Goal: Task Accomplishment & Management: Use online tool/utility

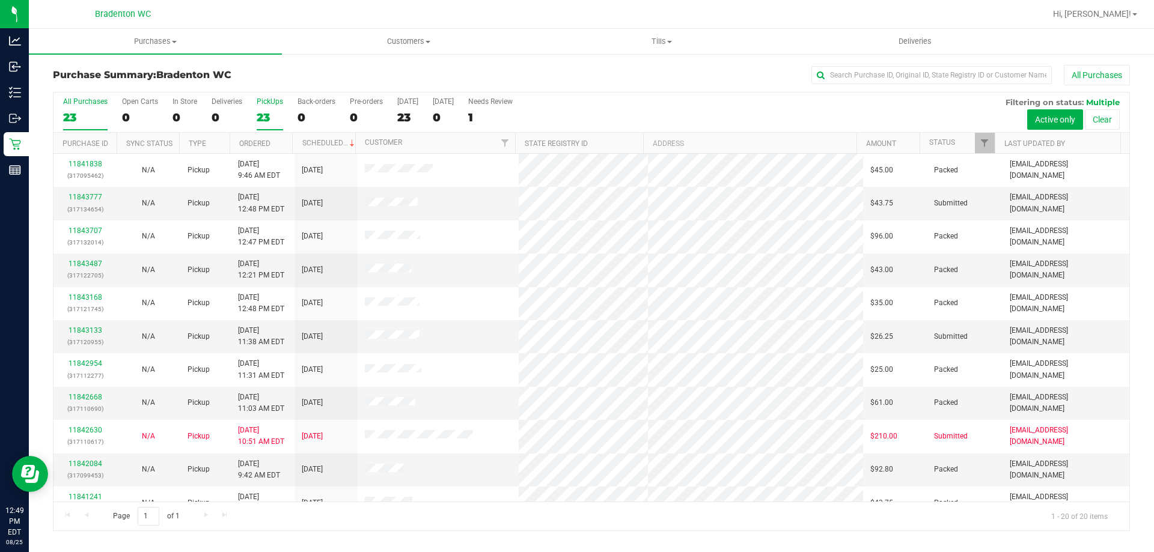
click at [266, 115] on div "23" at bounding box center [270, 118] width 26 height 14
click at [0, 0] on input "PickUps 23" at bounding box center [0, 0] width 0 height 0
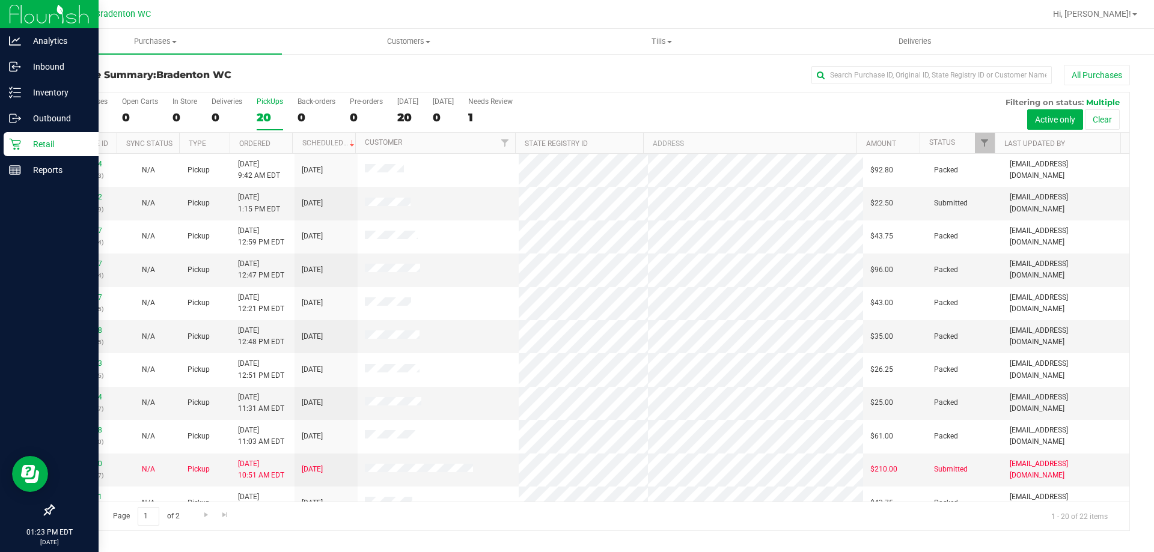
click at [29, 136] on div "Retail" at bounding box center [51, 144] width 95 height 24
click at [52, 66] on p "Inbound" at bounding box center [57, 67] width 72 height 14
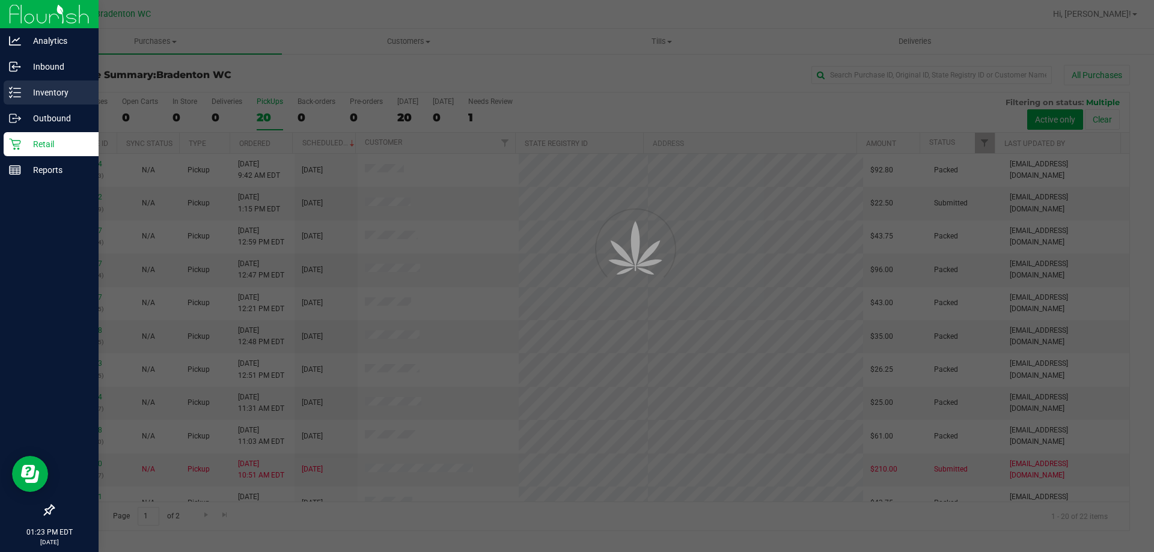
click at [54, 94] on p "Inventory" at bounding box center [57, 92] width 72 height 14
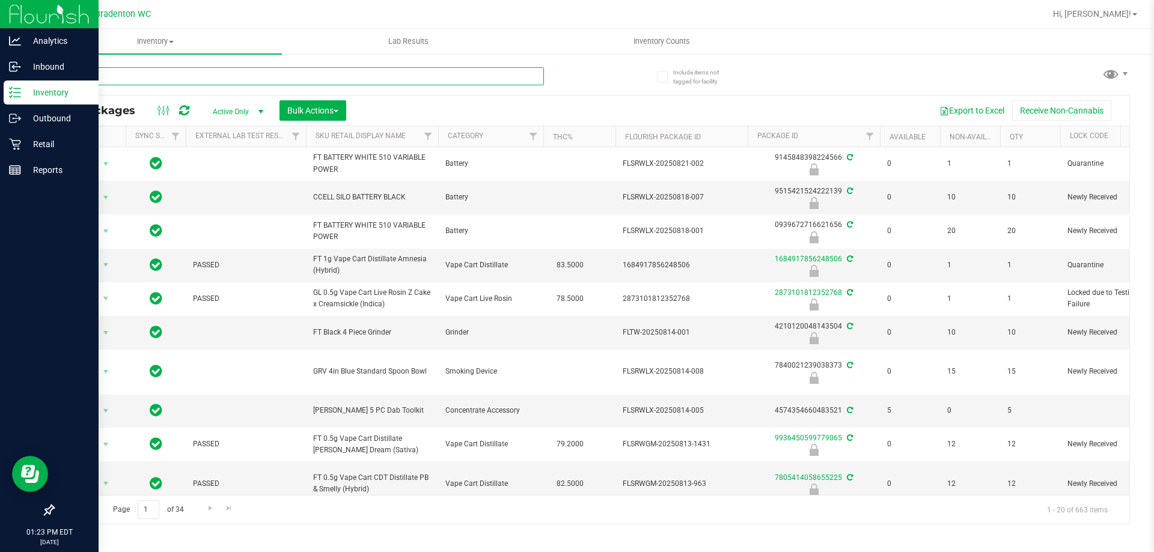
click at [204, 82] on input "text" at bounding box center [298, 76] width 491 height 18
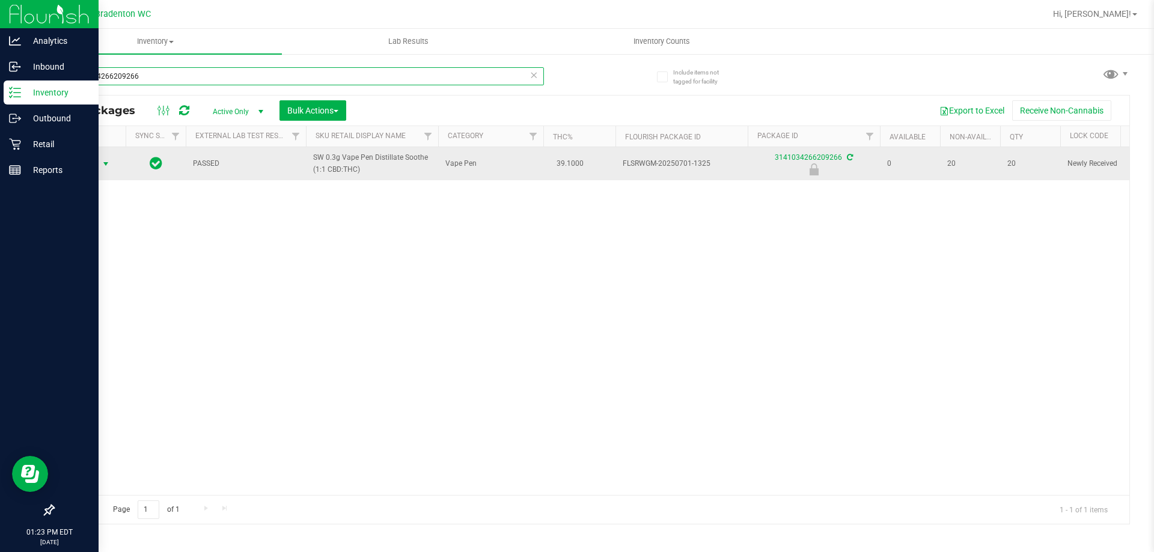
type input "3141034266209266"
click at [106, 162] on span "select" at bounding box center [106, 164] width 10 height 10
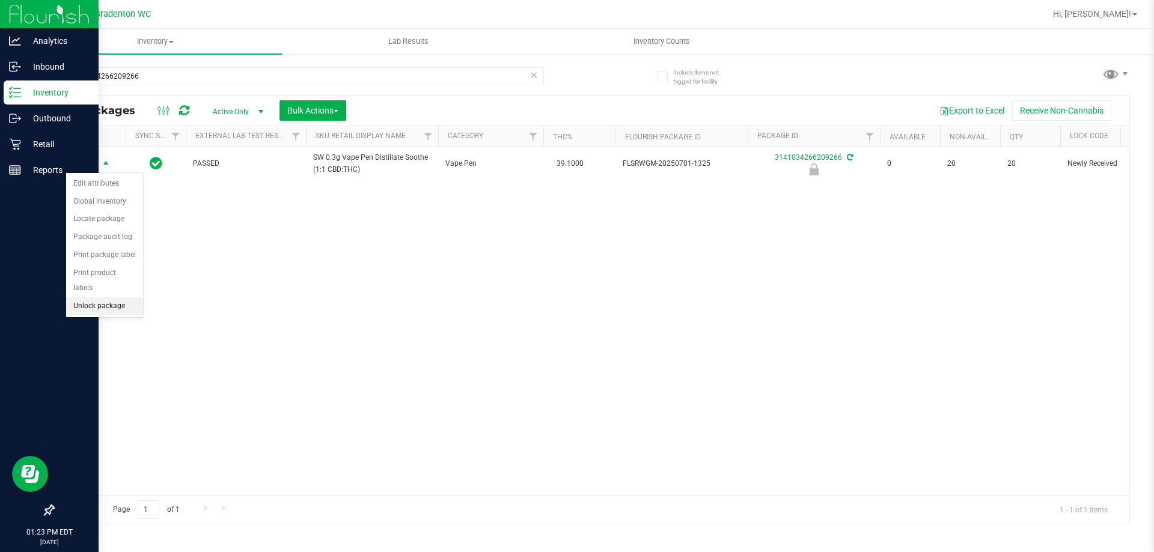
click at [100, 298] on li "Unlock package" at bounding box center [104, 307] width 77 height 18
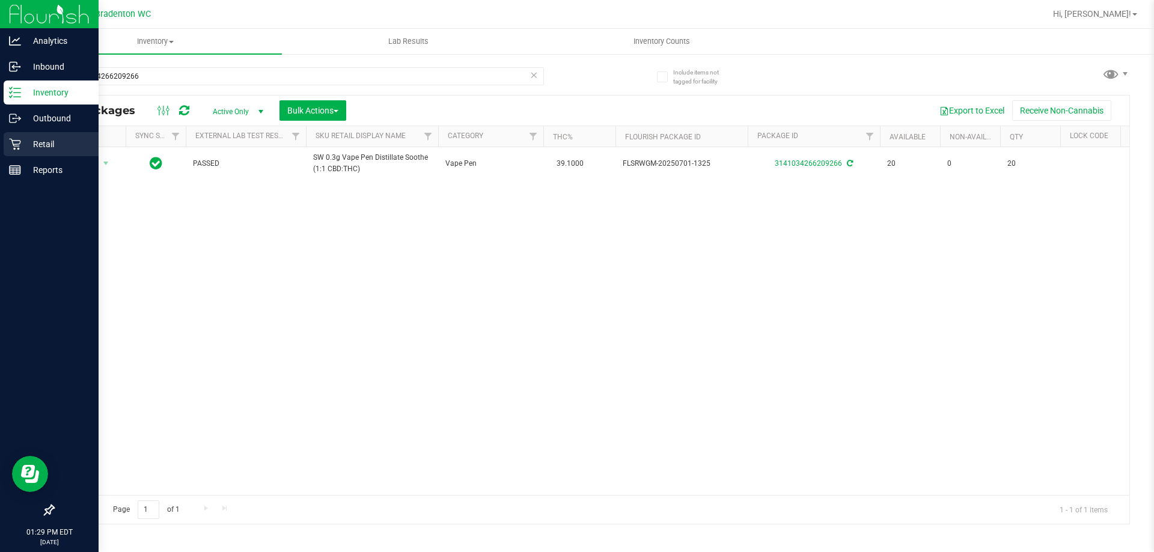
click at [31, 144] on p "Retail" at bounding box center [57, 144] width 72 height 14
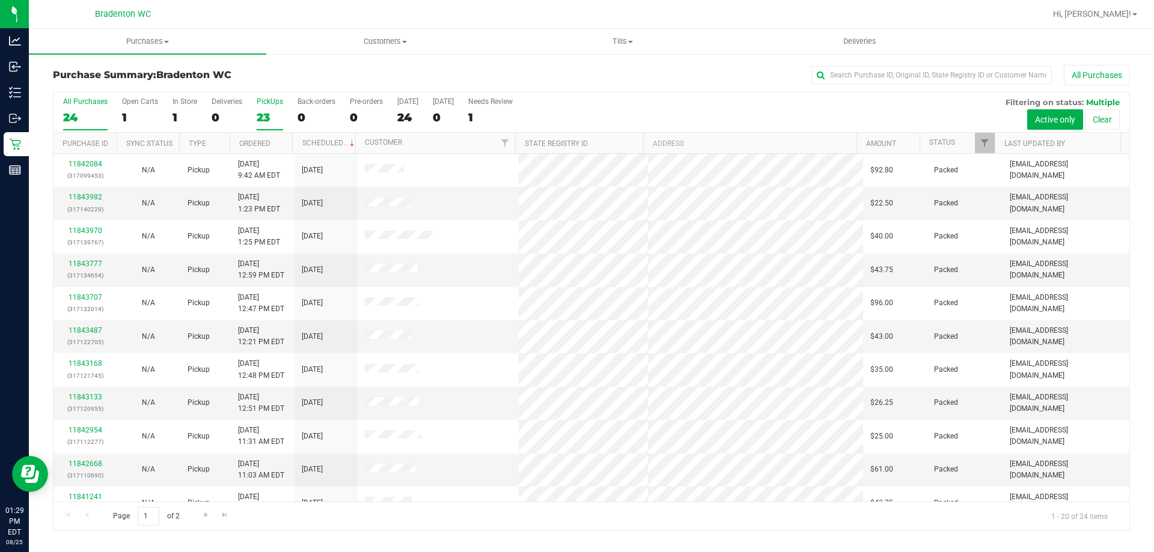
click at [273, 98] on div "PickUps" at bounding box center [270, 101] width 26 height 8
click at [0, 0] on input "PickUps 23" at bounding box center [0, 0] width 0 height 0
click at [269, 117] on div "23" at bounding box center [270, 118] width 26 height 14
click at [0, 0] on input "PickUps 23" at bounding box center [0, 0] width 0 height 0
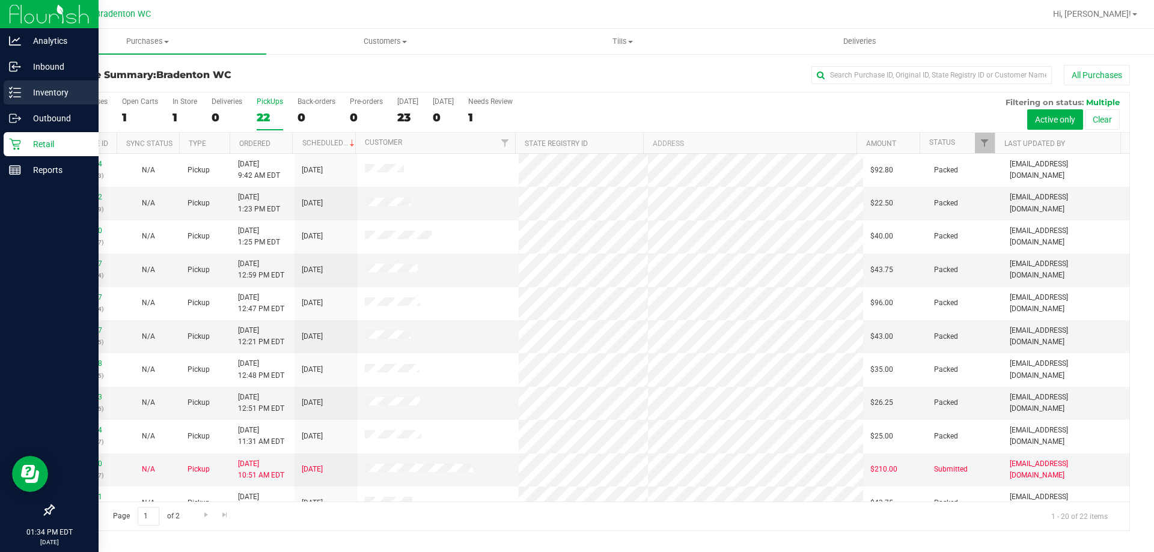
click at [24, 94] on p "Inventory" at bounding box center [57, 92] width 72 height 14
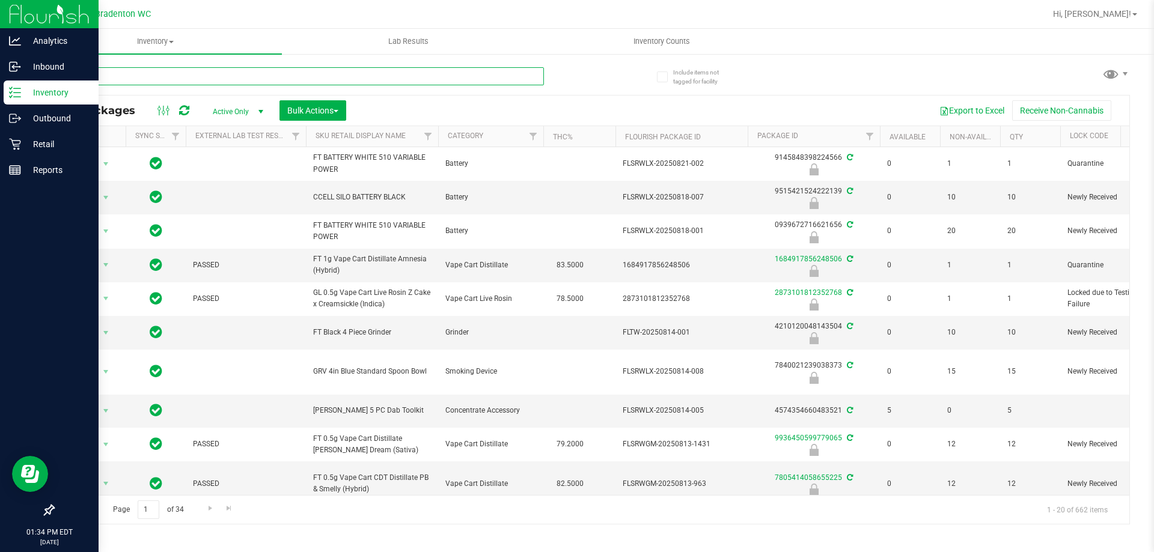
click at [140, 72] on input "text" at bounding box center [298, 76] width 491 height 18
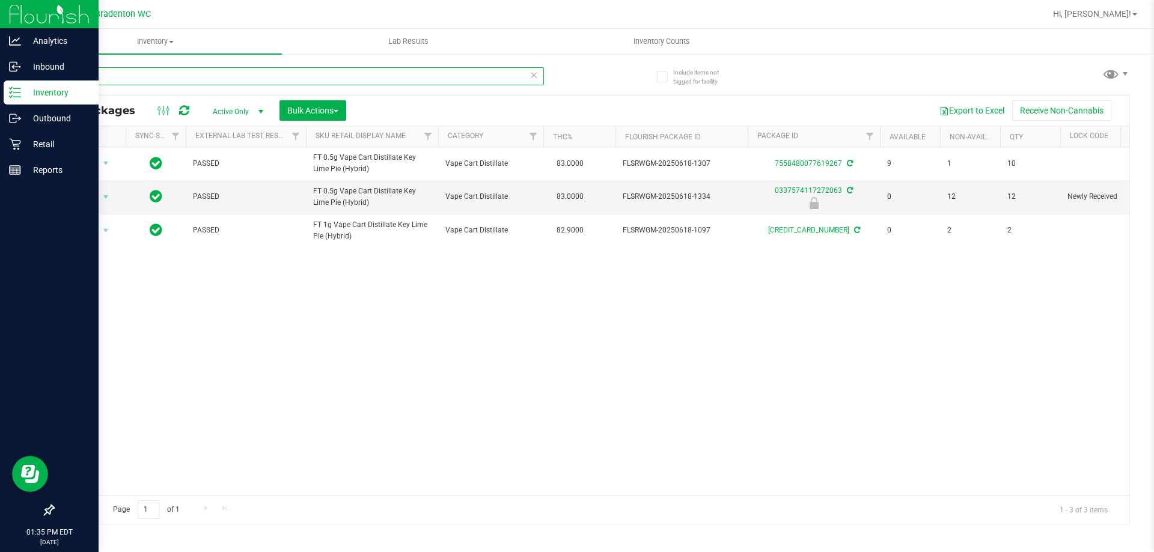
type input "k"
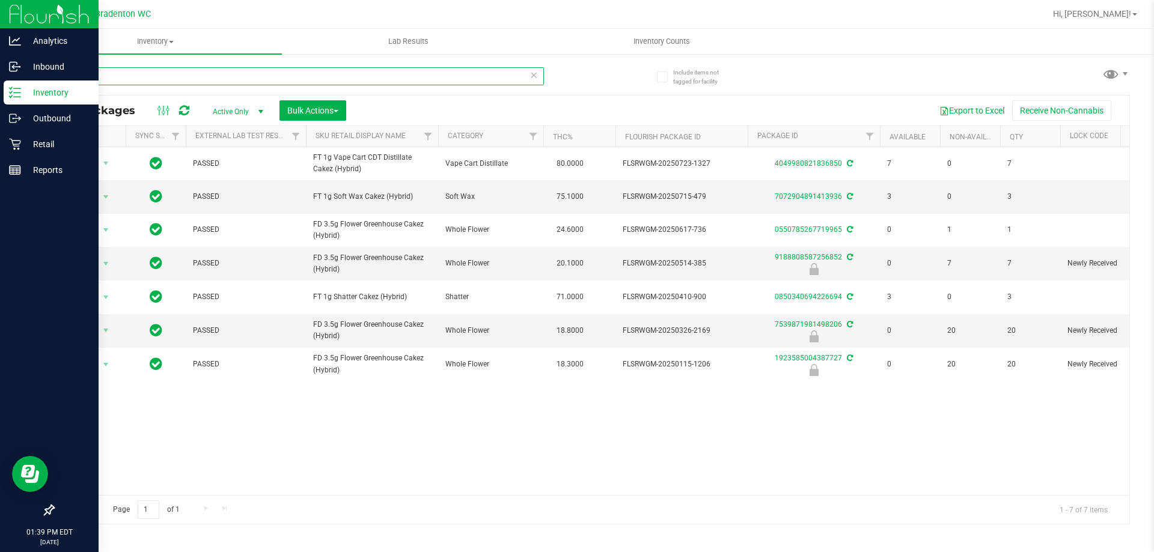
type input "ckz"
